Goal: Task Accomplishment & Management: Use online tool/utility

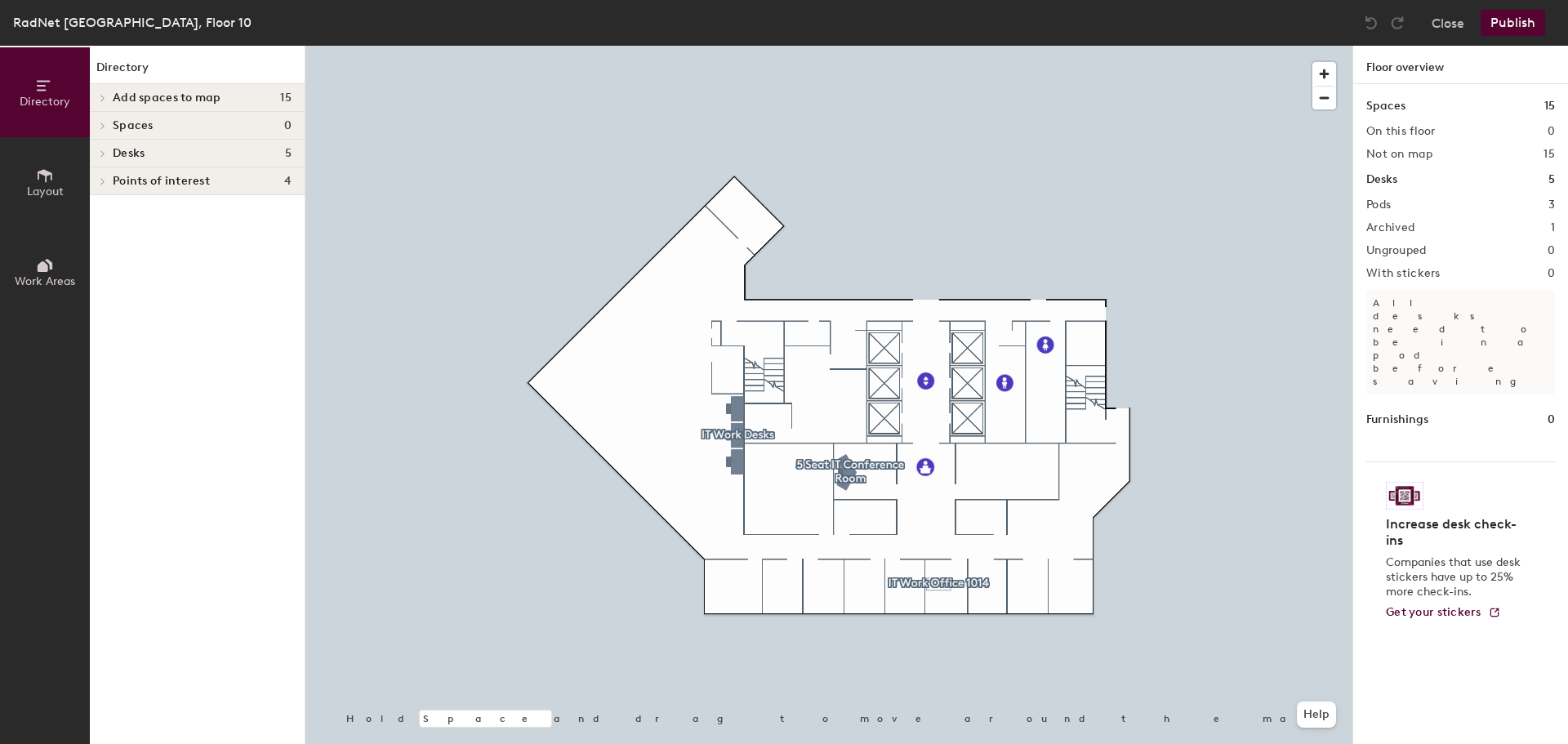
click at [103, 96] on icon at bounding box center [103, 98] width 3 height 7
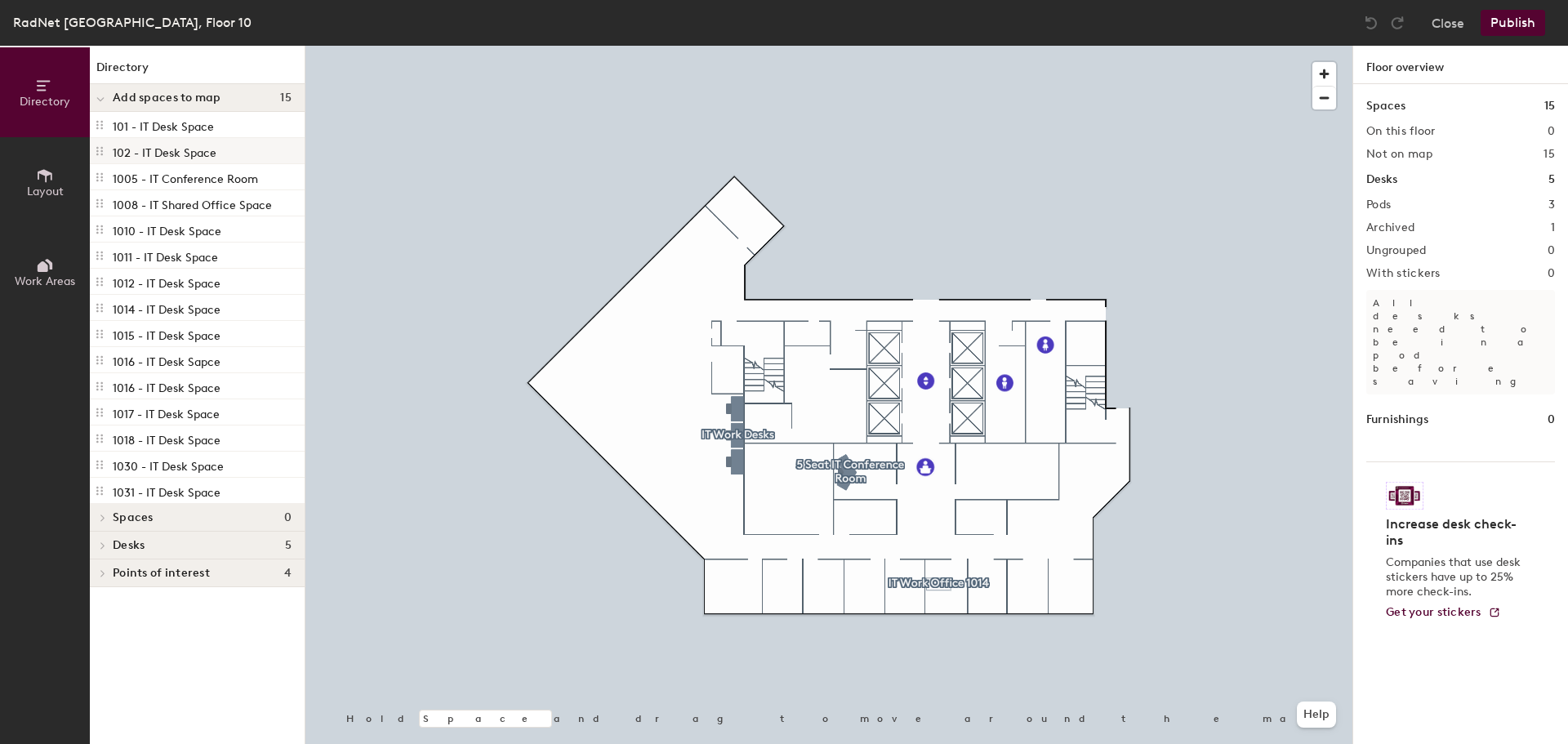
click at [99, 148] on icon at bounding box center [99, 151] width 13 height 13
click at [99, 161] on div "102 - IT Desk Space" at bounding box center [197, 150] width 215 height 26
click at [150, 149] on p "102 - IT Desk Space" at bounding box center [164, 150] width 104 height 18
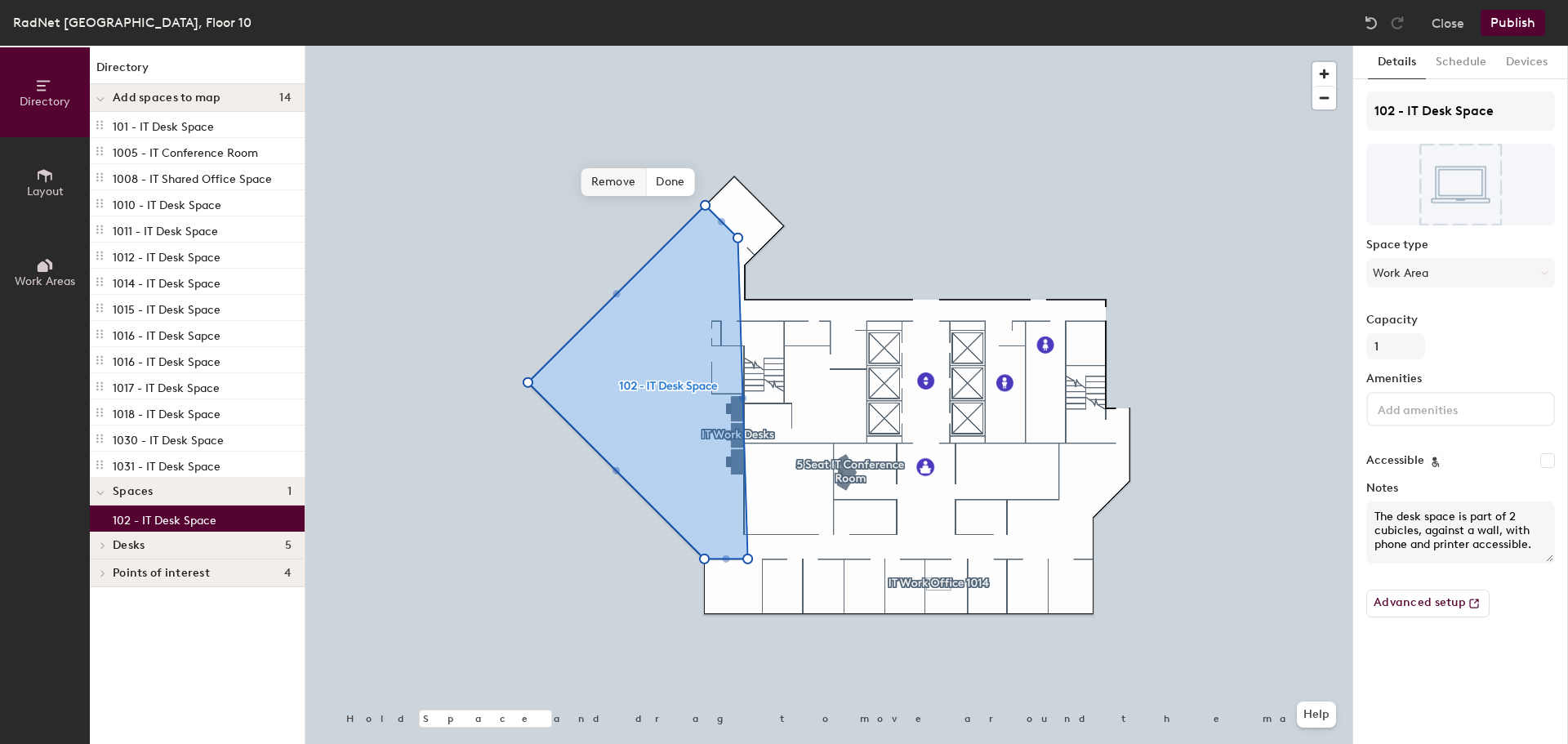
click at [598, 180] on span "Remove" at bounding box center [614, 181] width 65 height 28
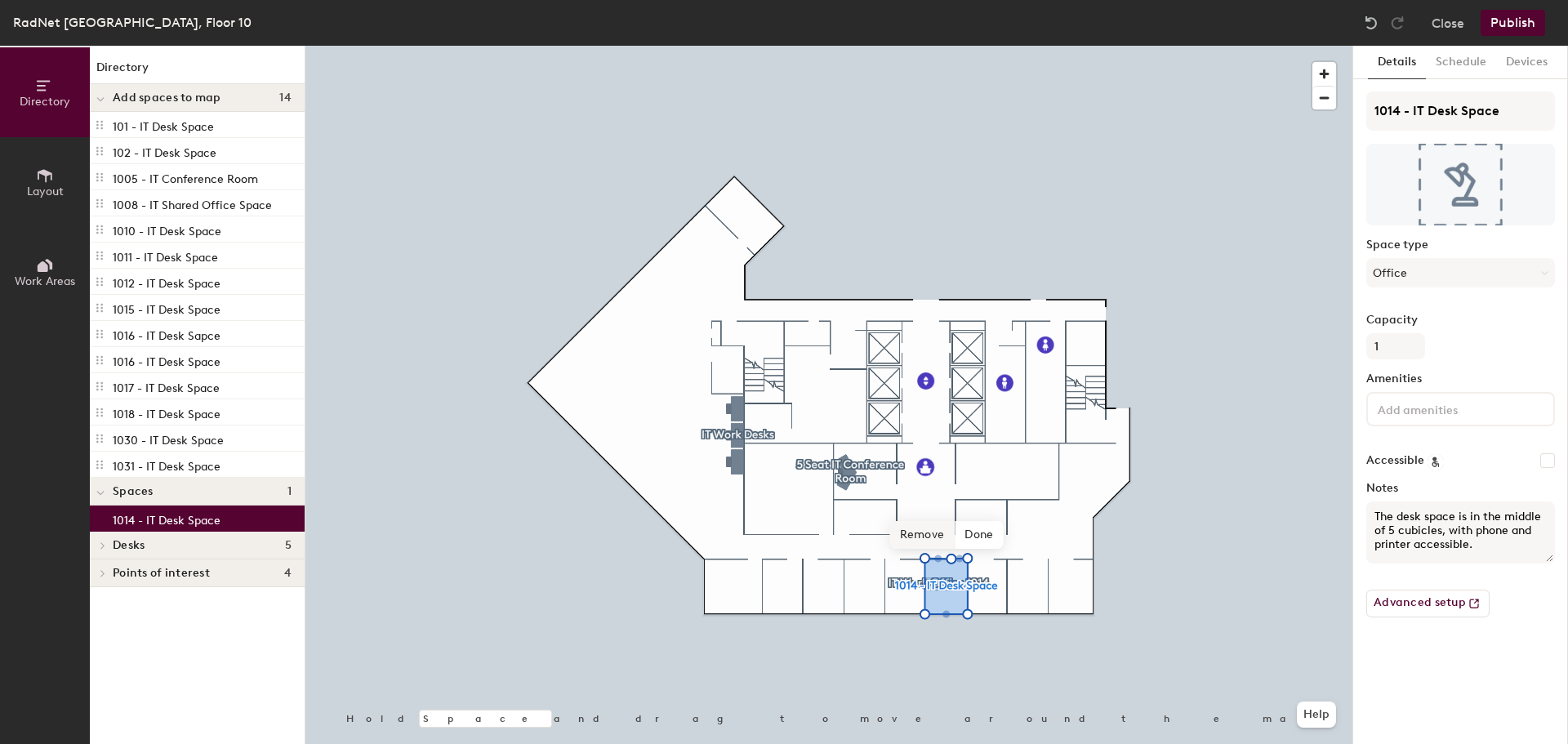
click at [921, 535] on span "Remove" at bounding box center [923, 534] width 65 height 28
click at [918, 538] on span "Remove" at bounding box center [923, 534] width 65 height 28
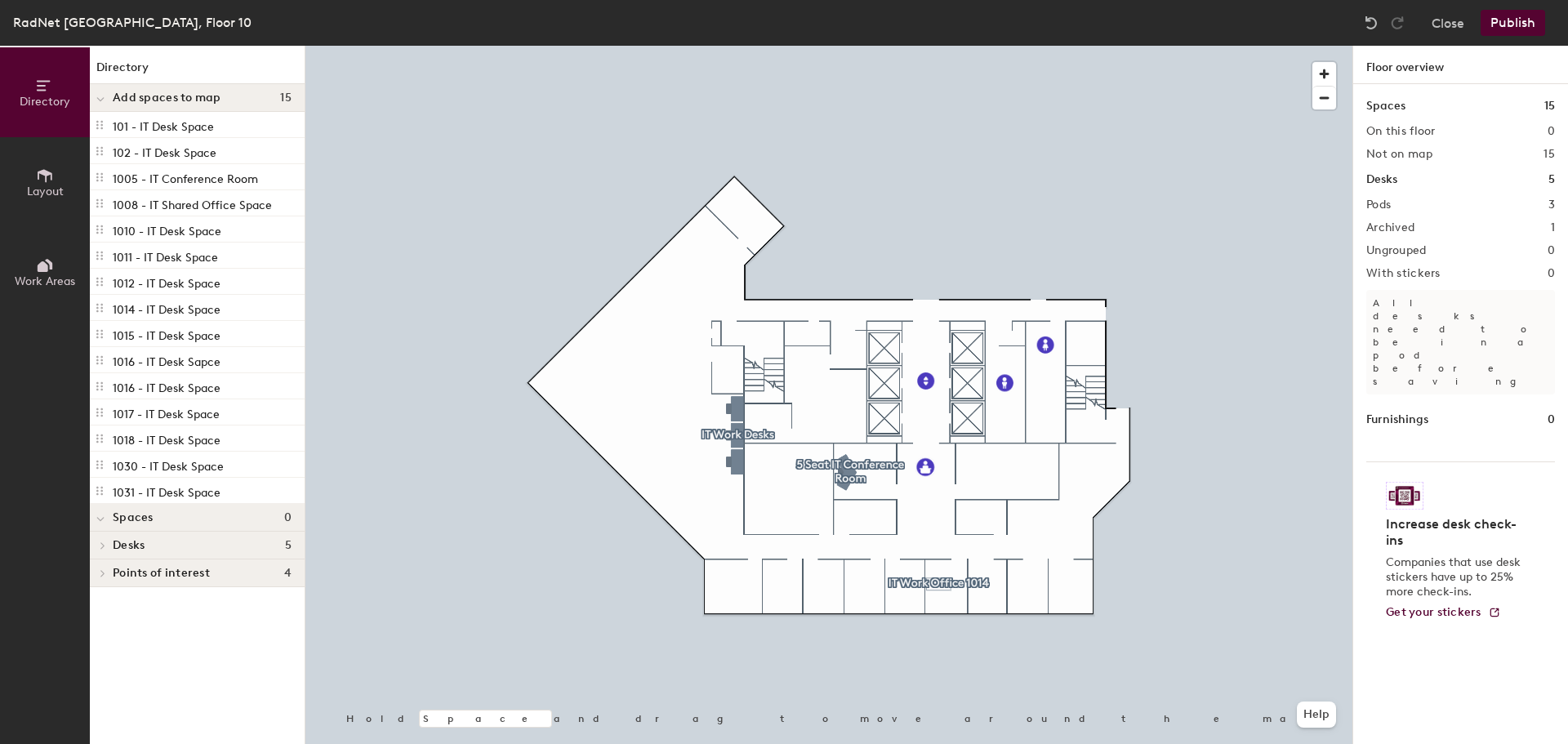
drag, startPoint x: 60, startPoint y: 194, endPoint x: 76, endPoint y: 205, distance: 19.4
click at [61, 195] on span "Layout" at bounding box center [45, 191] width 37 height 14
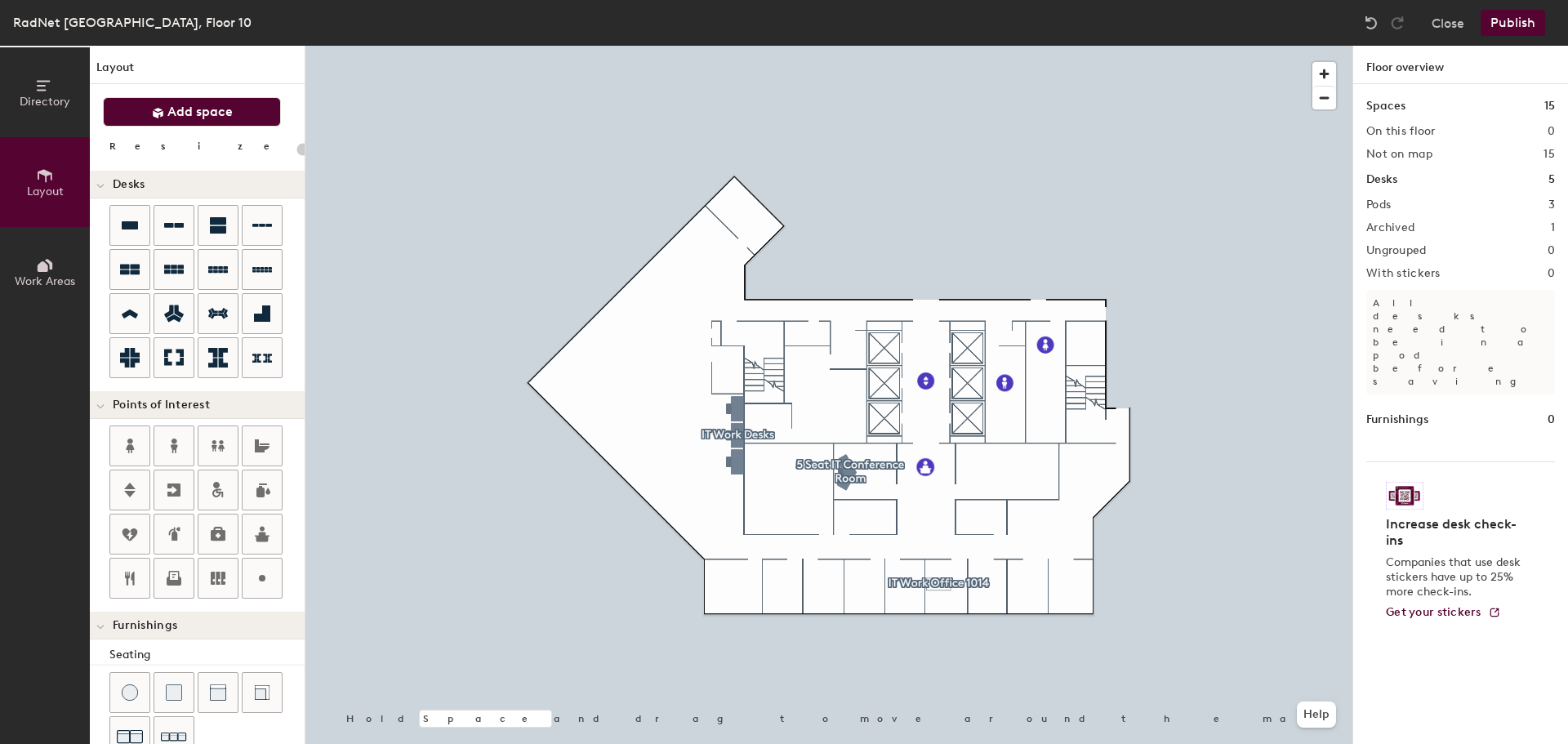
click at [182, 119] on span "Add space" at bounding box center [200, 112] width 65 height 17
click at [228, 116] on span "Add space" at bounding box center [200, 112] width 65 height 17
click at [205, 112] on span "Add space" at bounding box center [200, 112] width 65 height 17
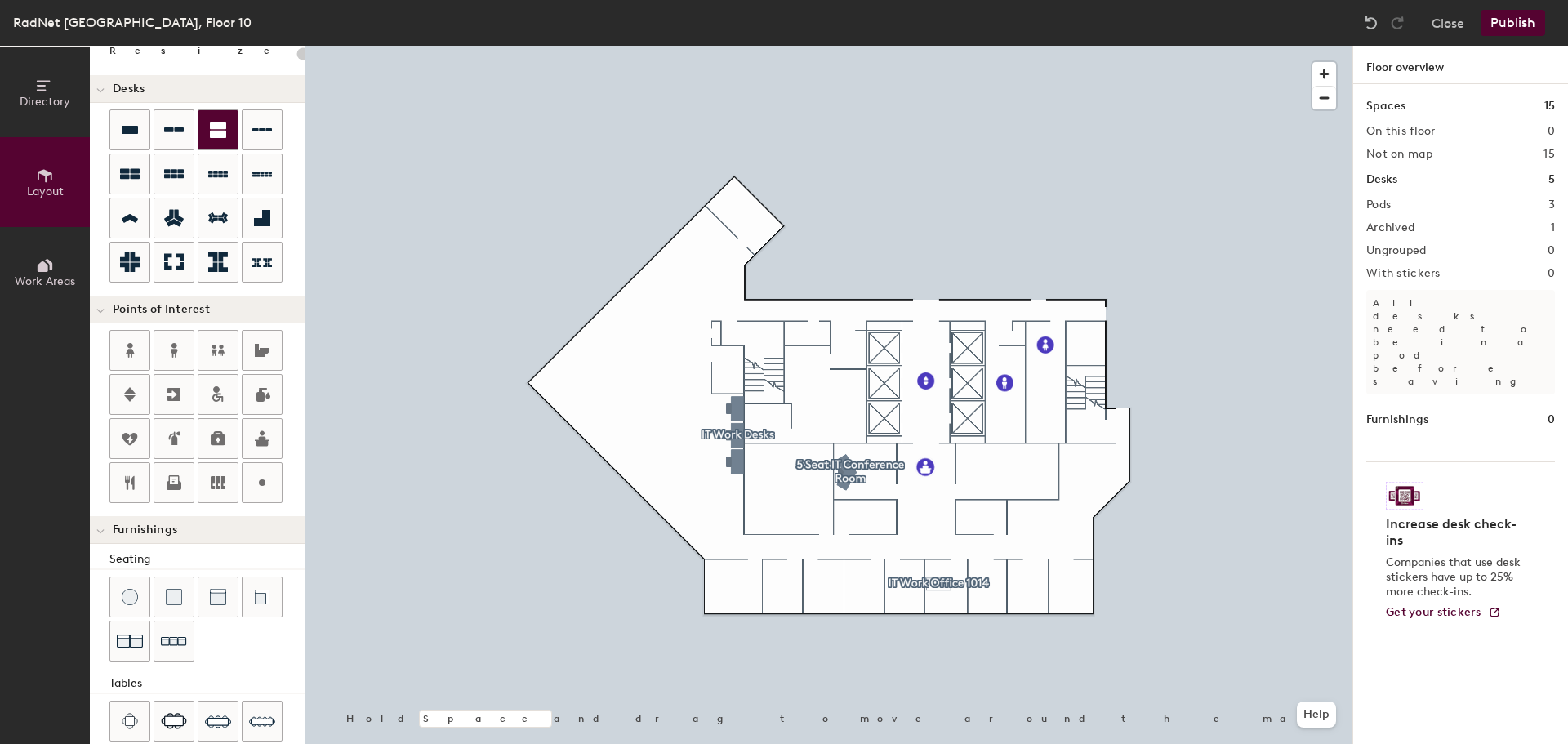
scroll to position [245, 0]
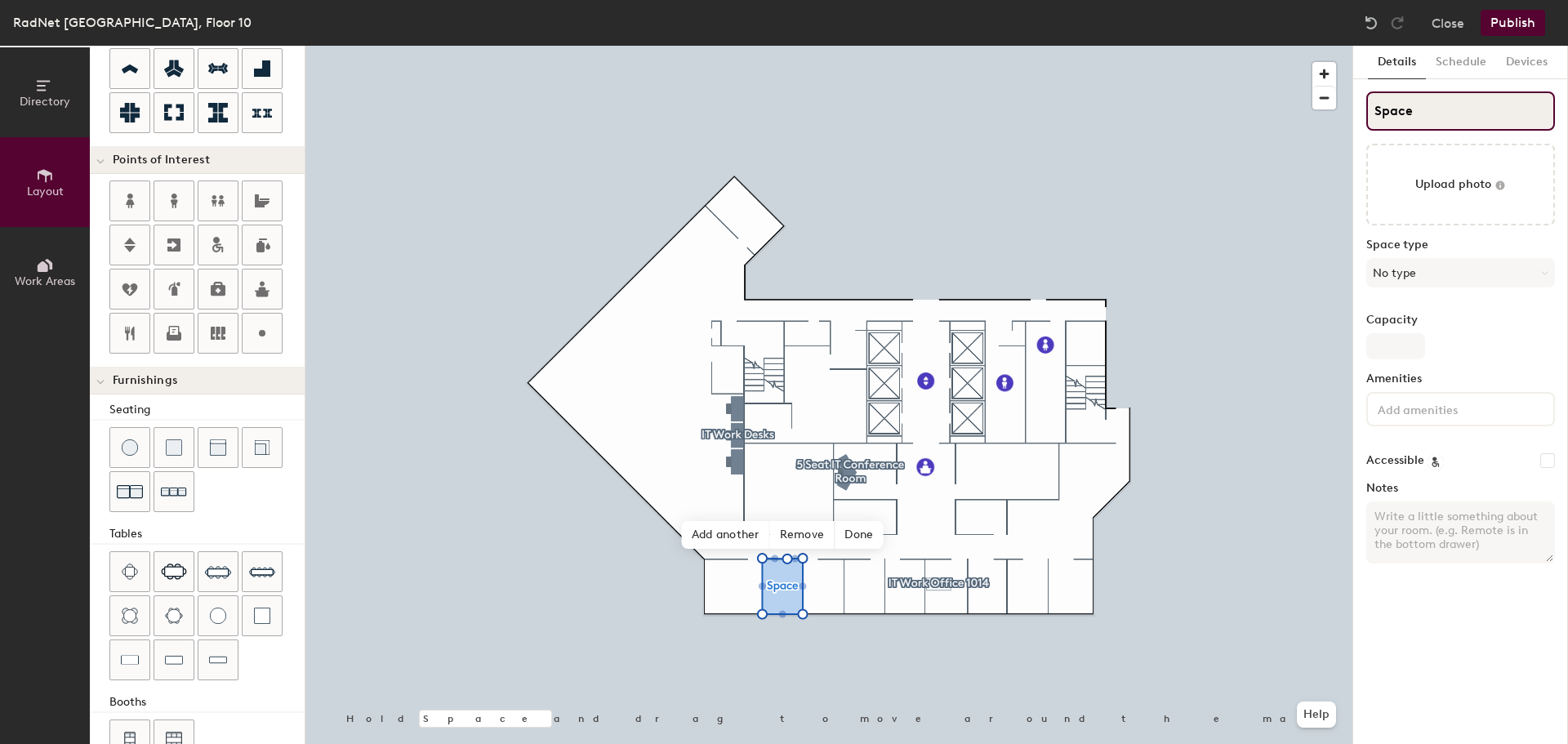
drag, startPoint x: 1448, startPoint y: 104, endPoint x: 1371, endPoint y: 117, distance: 78.1
click at [1371, 117] on input "Space" at bounding box center [1460, 111] width 189 height 39
click at [1444, 28] on button "Close" at bounding box center [1448, 23] width 33 height 26
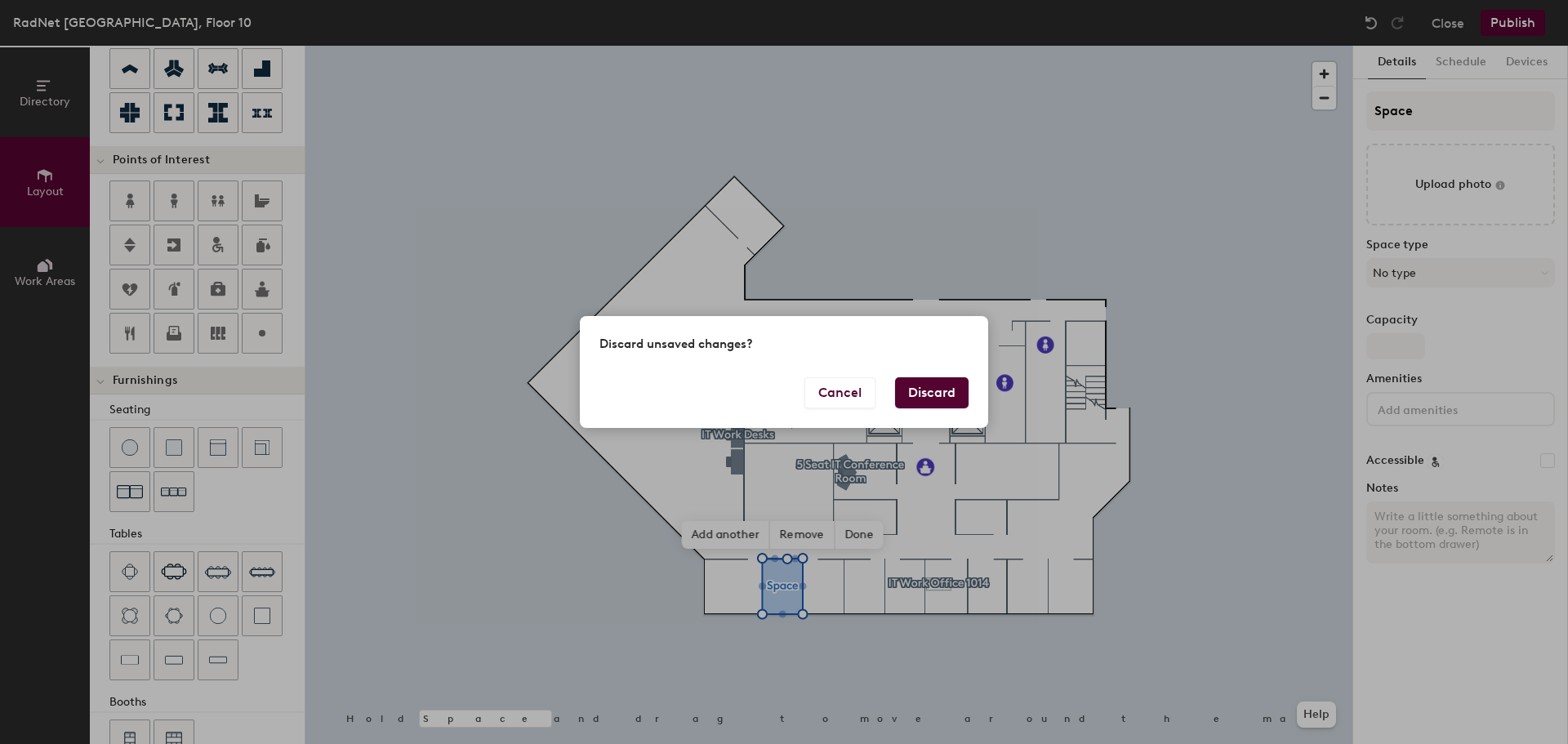
click at [950, 377] on button "Discard" at bounding box center [932, 392] width 73 height 31
type input "20"
